Goal: Check status

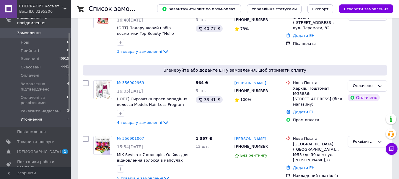
scroll to position [30, 0]
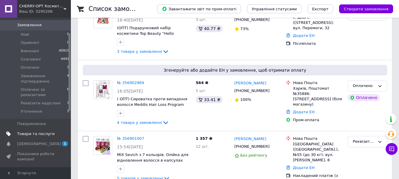
click at [26, 132] on span "Товари та послуги" at bounding box center [36, 134] width 38 height 5
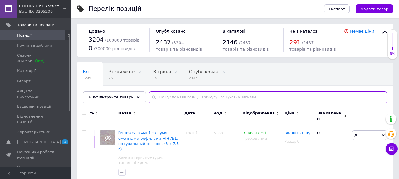
click at [164, 98] on input "text" at bounding box center [268, 98] width 239 height 12
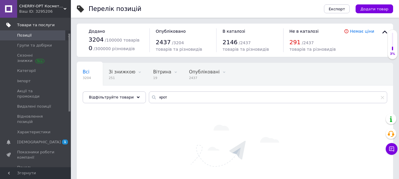
click at [31, 25] on span "Товари та послуги" at bounding box center [36, 24] width 38 height 5
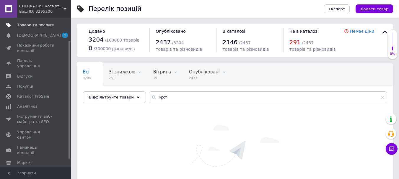
click at [36, 27] on span "Товари та послуги" at bounding box center [36, 24] width 38 height 5
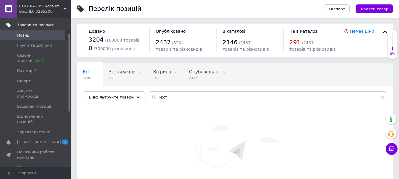
click at [35, 24] on span "Товари та послуги" at bounding box center [36, 24] width 38 height 5
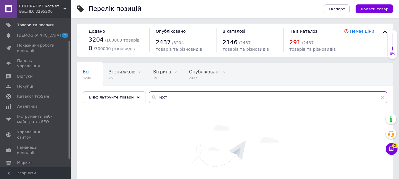
click at [161, 98] on input "крот" at bounding box center [268, 98] width 239 height 12
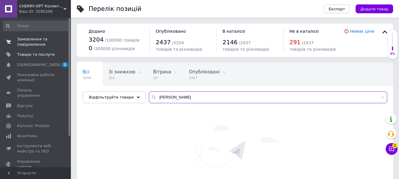
type input "стащук"
click at [32, 43] on span "Замовлення та повідомлення" at bounding box center [36, 42] width 38 height 11
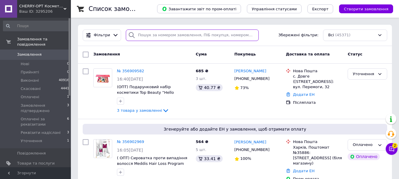
click at [149, 36] on input "search" at bounding box center [192, 36] width 133 height 12
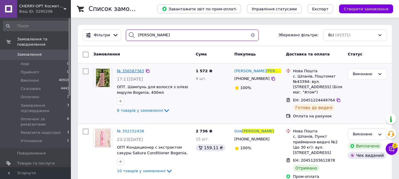
type input "стащук"
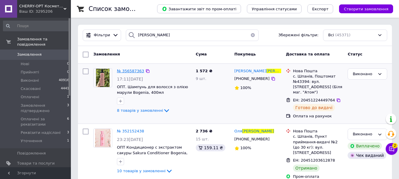
click at [130, 71] on span "№ 356587363" at bounding box center [130, 71] width 27 height 4
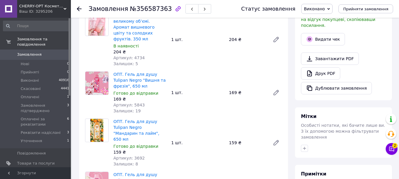
scroll to position [146, 0]
